Goal: Book appointment/travel/reservation

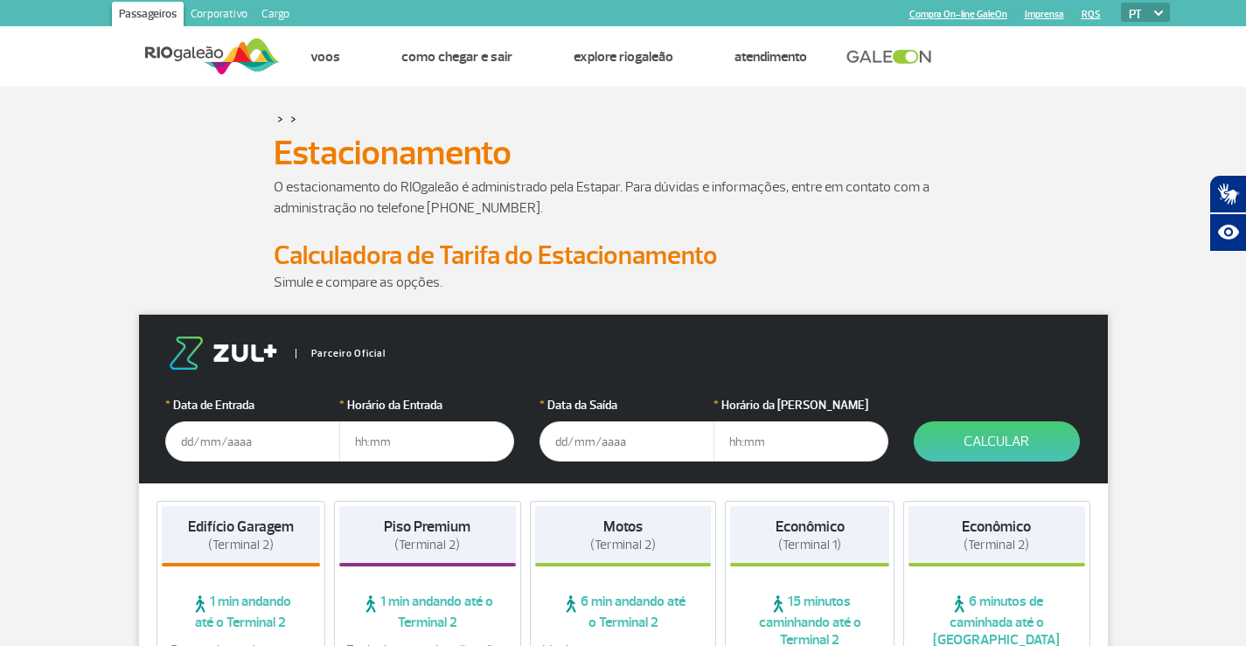
click at [213, 449] on input "text" at bounding box center [252, 442] width 175 height 40
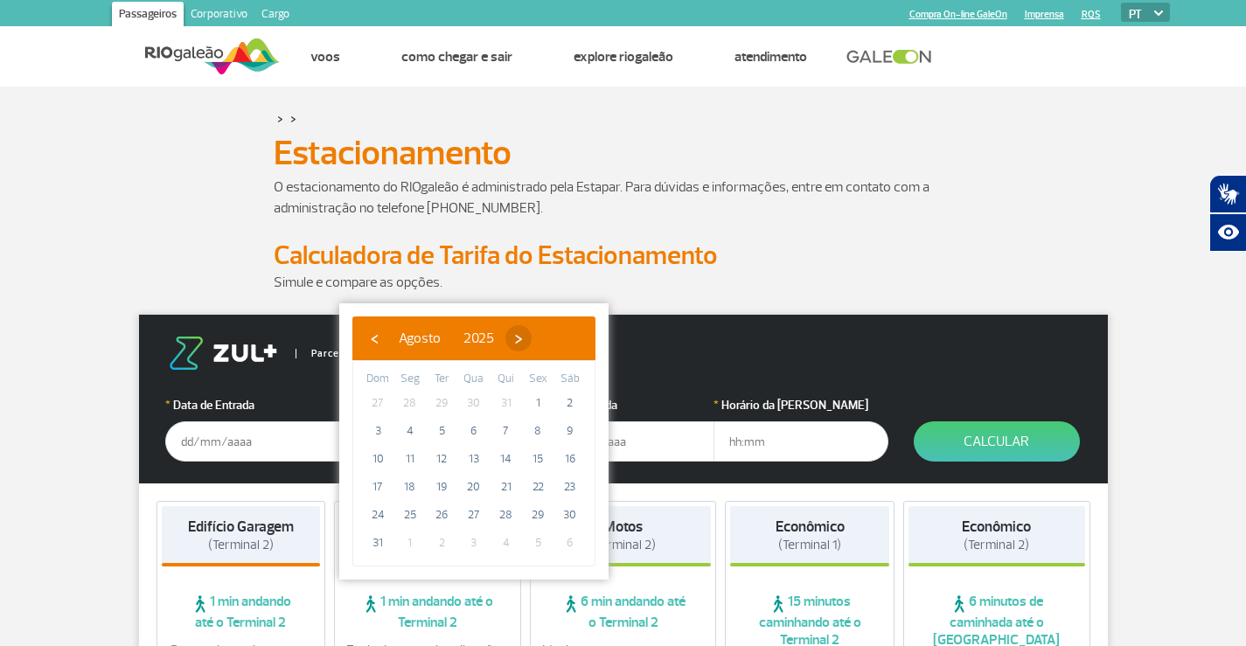
click at [532, 337] on span "›" at bounding box center [519, 338] width 26 height 26
click at [379, 428] on span "7" at bounding box center [378, 431] width 28 height 28
type input "07/09/2025"
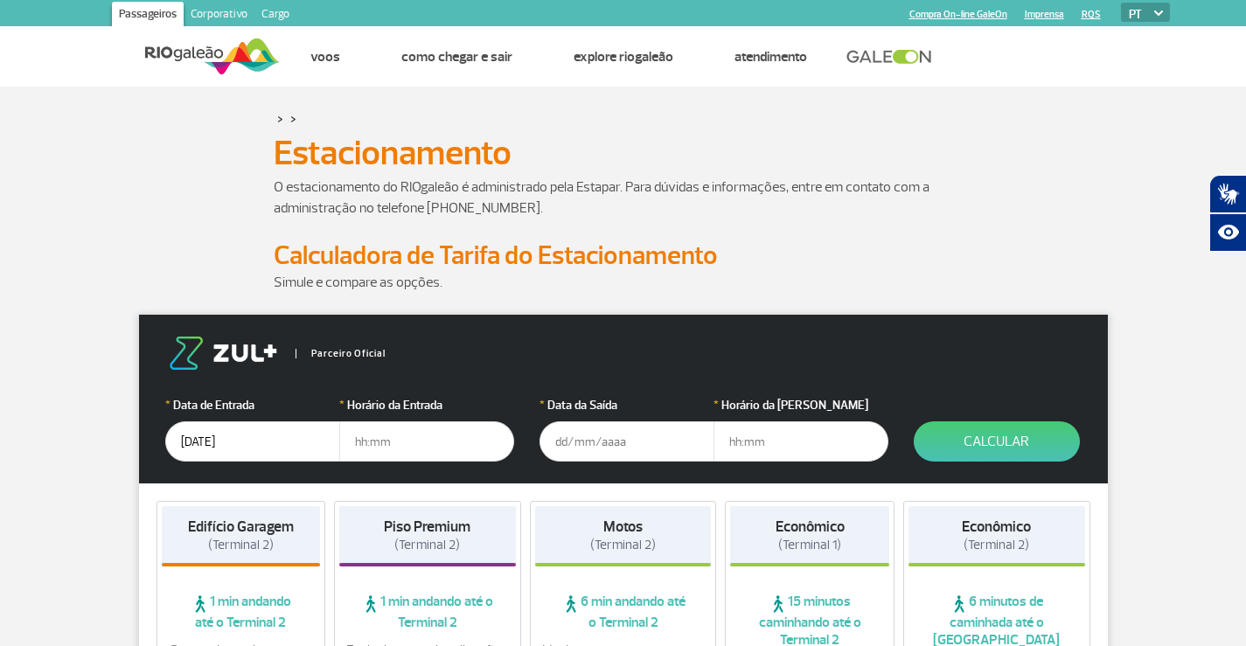
click at [397, 443] on input "text" at bounding box center [426, 442] width 175 height 40
click at [554, 443] on input "text" at bounding box center [627, 442] width 175 height 40
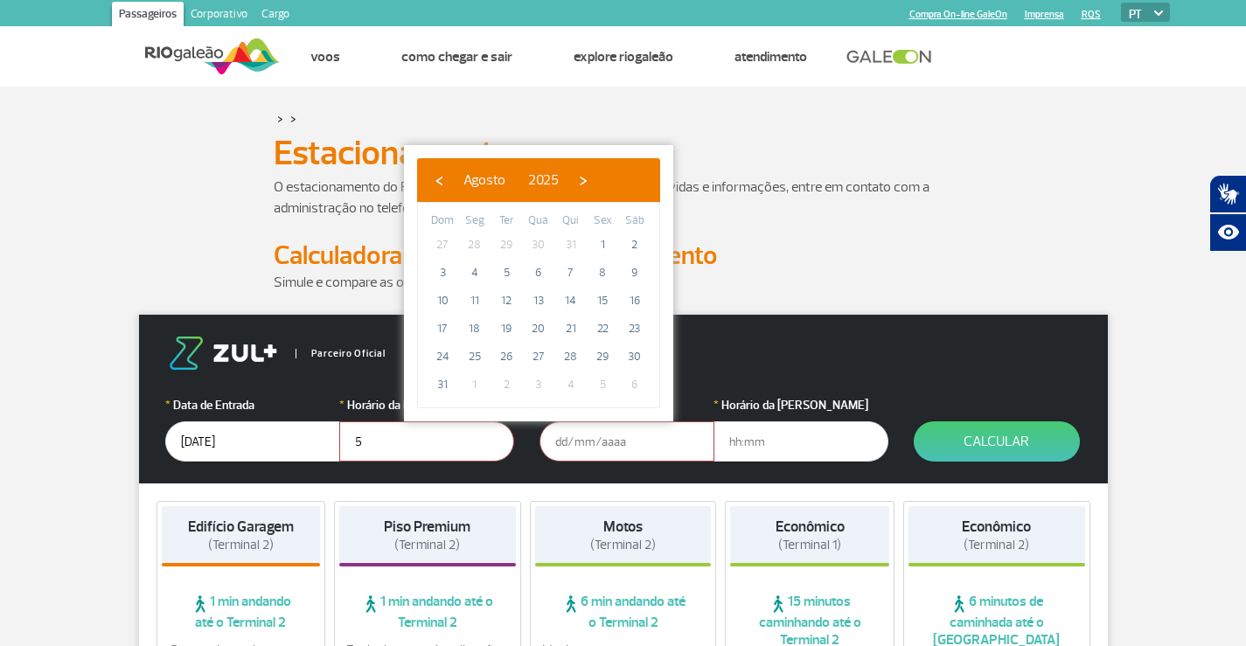
click at [420, 461] on input "5" at bounding box center [426, 442] width 175 height 40
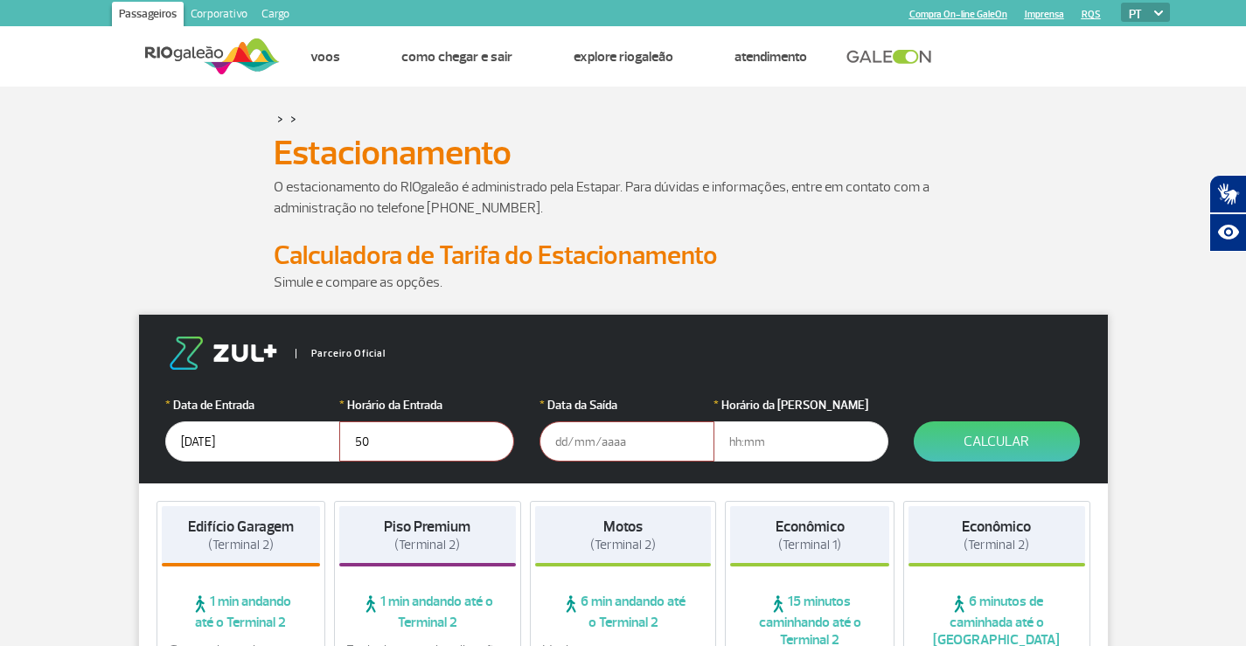
type input "5"
type input "05:00"
click at [624, 446] on input "text" at bounding box center [627, 442] width 175 height 40
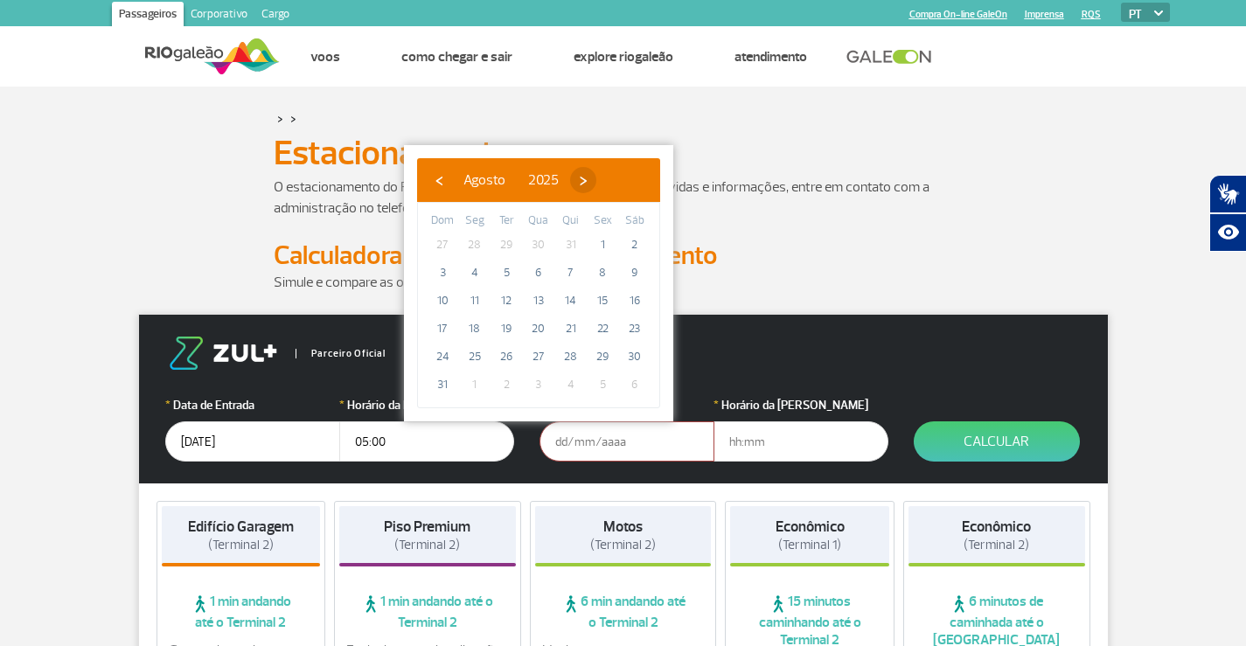
click at [596, 174] on span "›" at bounding box center [583, 180] width 26 height 26
click at [565, 269] on span "11" at bounding box center [571, 273] width 28 height 28
type input "11/09/2025"
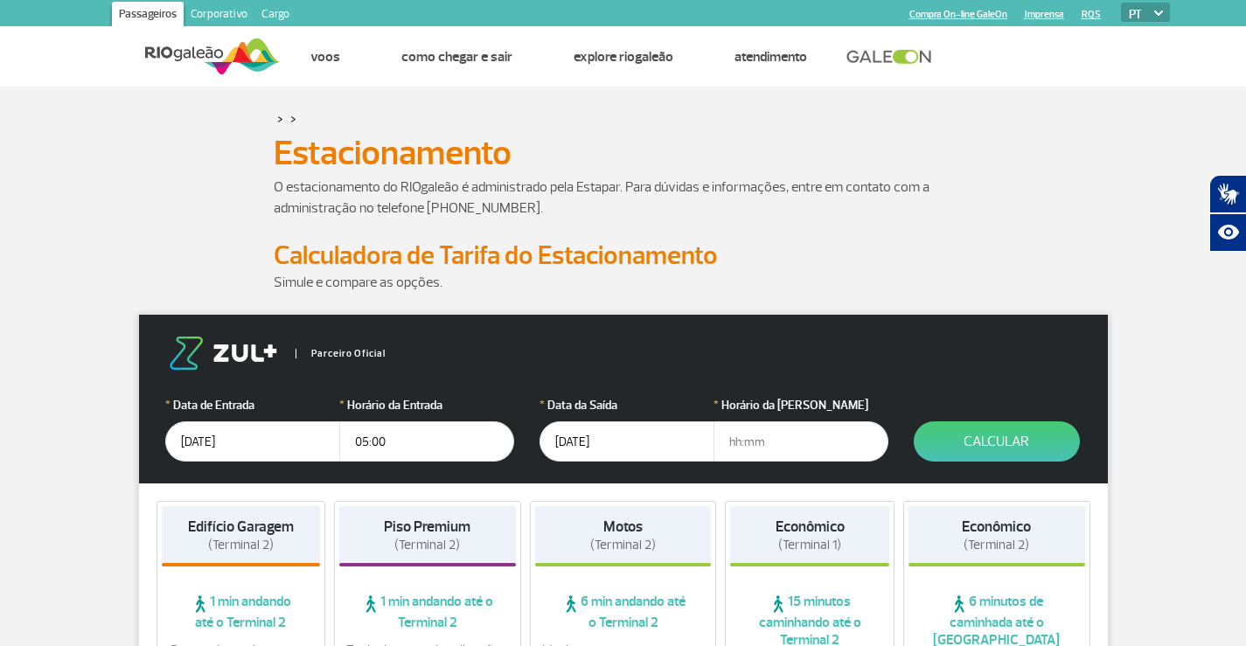
click at [754, 456] on input "text" at bounding box center [801, 442] width 175 height 40
type input "1"
type input "22:30"
click at [1064, 439] on button "Calcular" at bounding box center [997, 442] width 166 height 40
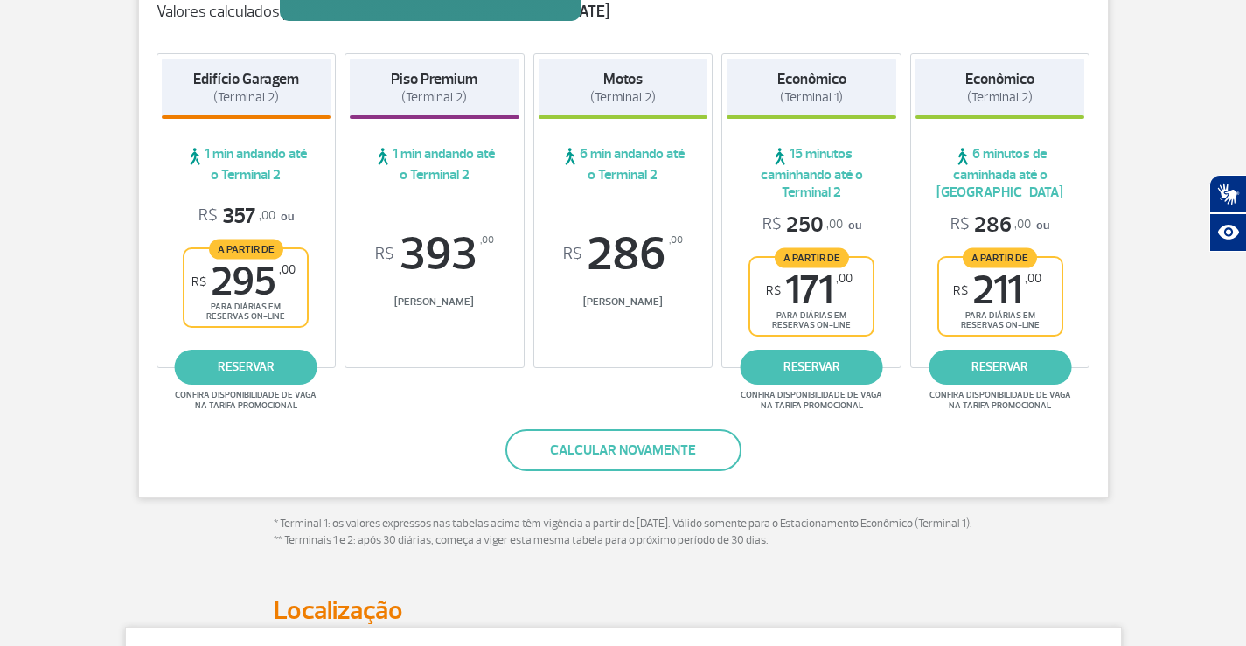
scroll to position [350, 0]
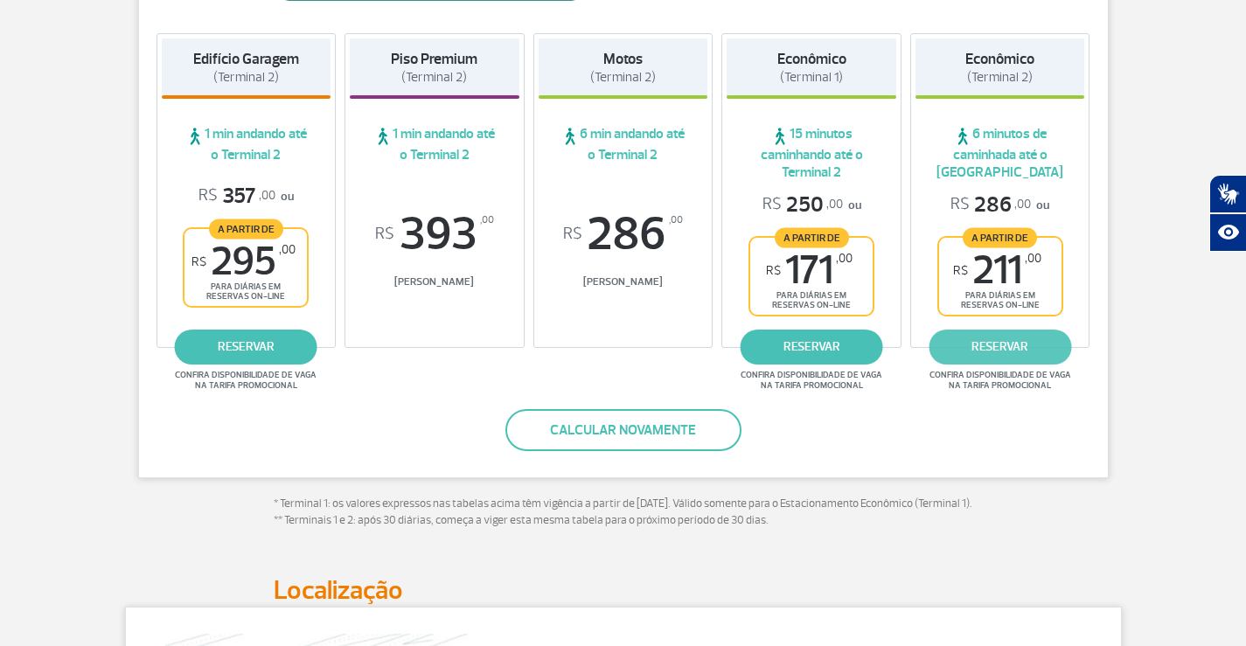
click at [988, 355] on link "reservar" at bounding box center [1000, 347] width 143 height 35
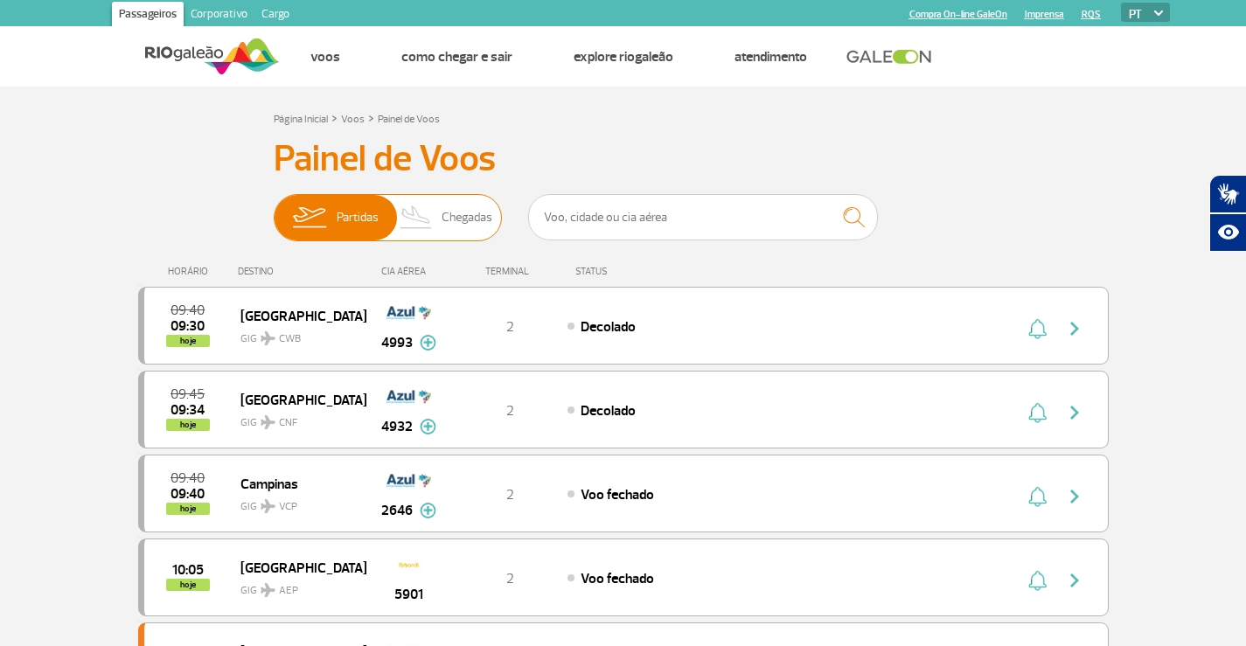
click at [465, 229] on span "Chegadas" at bounding box center [467, 217] width 51 height 45
click at [274, 209] on input "Partidas Chegadas" at bounding box center [274, 209] width 0 height 0
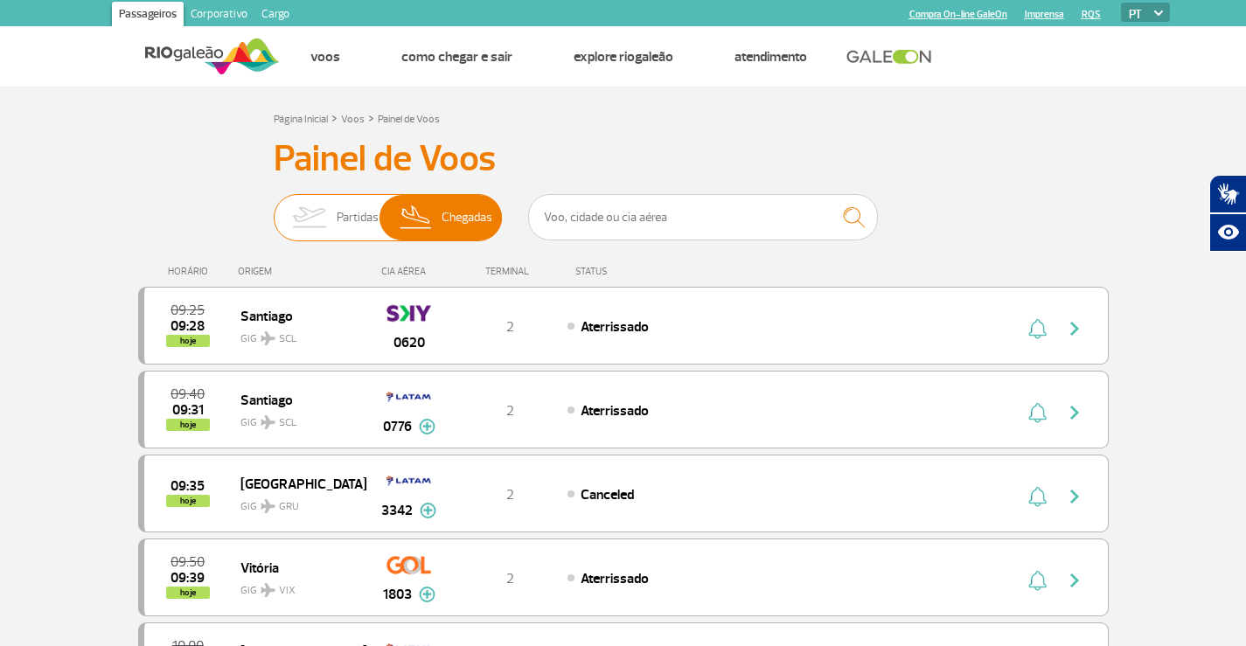
click at [337, 214] on span "Partidas" at bounding box center [358, 217] width 42 height 45
click at [274, 209] on input "Partidas Chegadas" at bounding box center [274, 209] width 0 height 0
